Goal: Navigation & Orientation: Find specific page/section

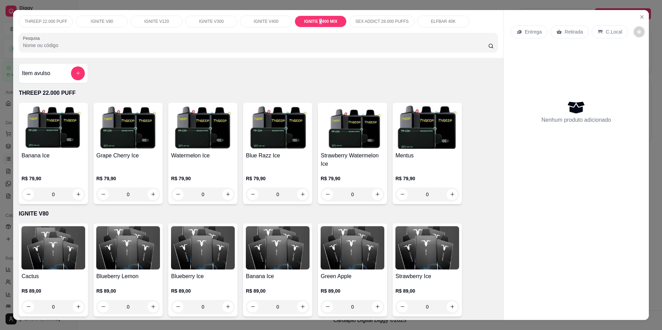
scroll to position [906, 0]
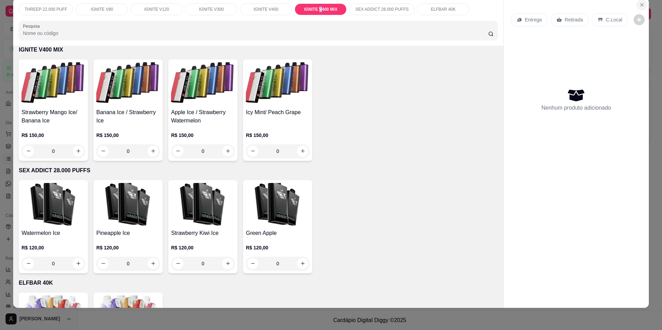
click at [639, 6] on icon "Close" at bounding box center [642, 5] width 6 height 6
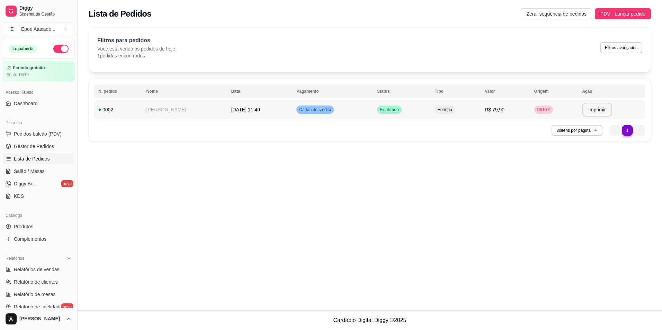
click at [173, 111] on td "ANDRE" at bounding box center [184, 109] width 85 height 19
click at [131, 53] on p "1 pedidos encontrados" at bounding box center [136, 55] width 79 height 7
click at [42, 104] on link "Dashboard" at bounding box center [39, 103] width 72 height 11
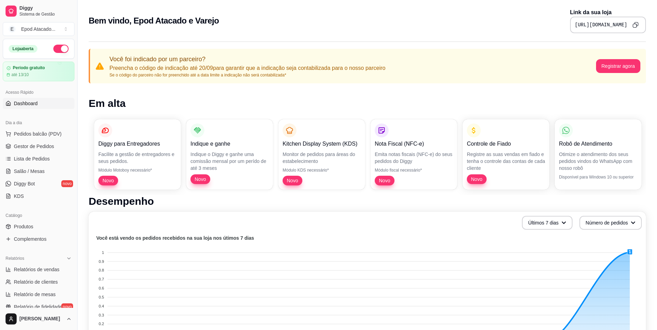
click at [140, 72] on p "Preencha o código de indicação até 20/09 para garantir que a indicação seja con…" at bounding box center [247, 68] width 276 height 8
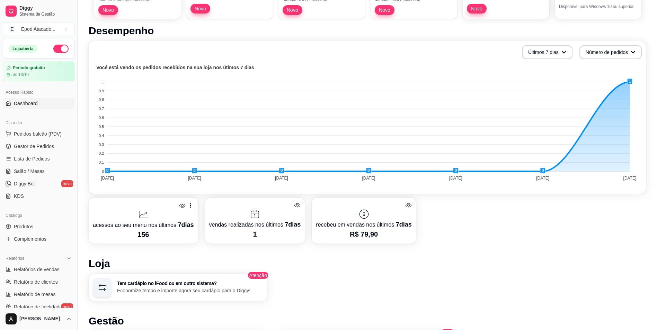
scroll to position [173, 0]
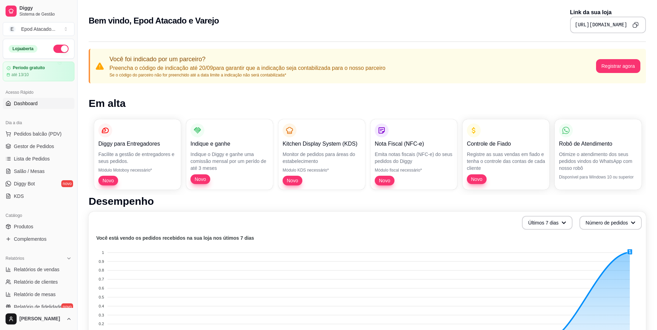
scroll to position [173, 0]
